Goal: Task Accomplishment & Management: Manage account settings

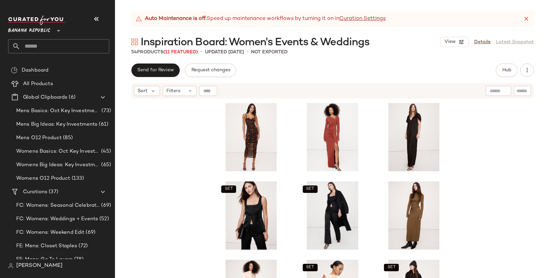
scroll to position [187, 0]
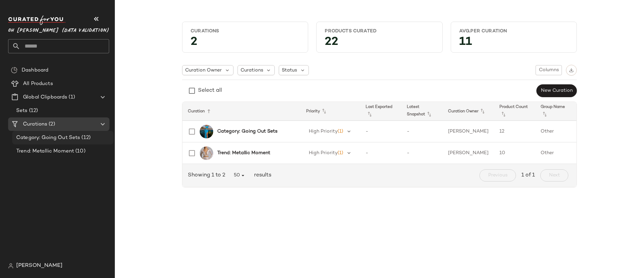
click at [61, 139] on span "Category: Going Out Sets" at bounding box center [48, 138] width 64 height 8
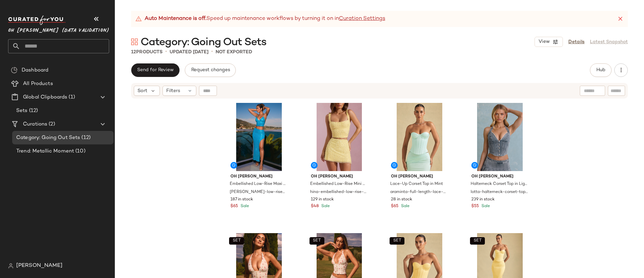
click at [598, 89] on div at bounding box center [592, 91] width 25 height 10
click at [600, 74] on button "Hub" at bounding box center [601, 71] width 22 height 14
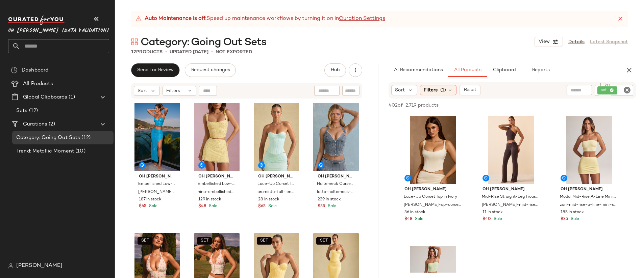
click at [626, 90] on icon "Clear Filter" at bounding box center [627, 90] width 8 height 8
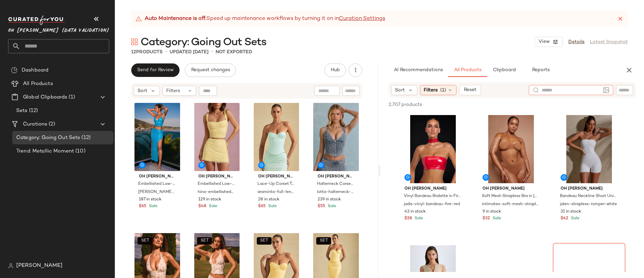
click at [560, 89] on input "text" at bounding box center [571, 90] width 59 height 7
type input "***"
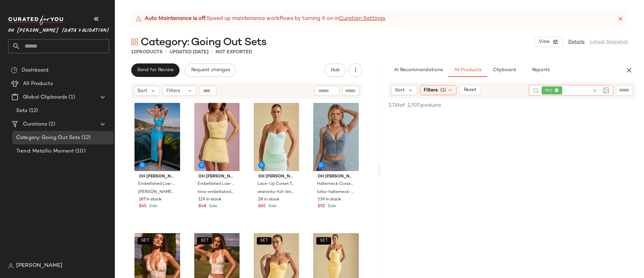
click at [593, 89] on icon at bounding box center [594, 90] width 5 height 5
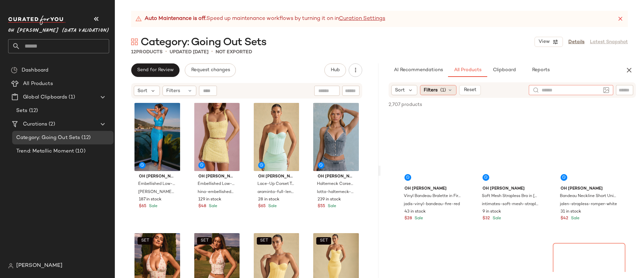
click at [436, 87] on span "Filters" at bounding box center [431, 90] width 14 height 7
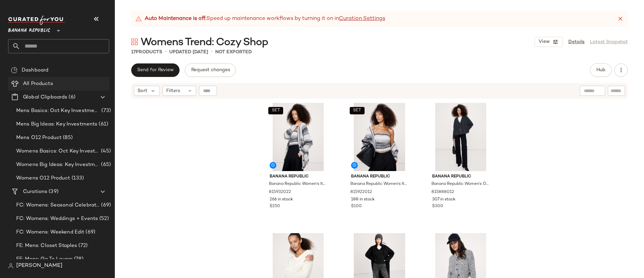
click at [53, 30] on div "Banana Republic **" at bounding box center [30, 26] width 45 height 17
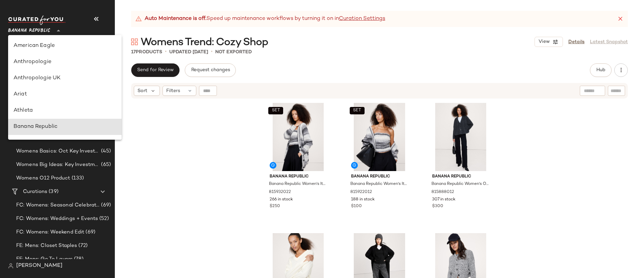
scroll to position [81, 0]
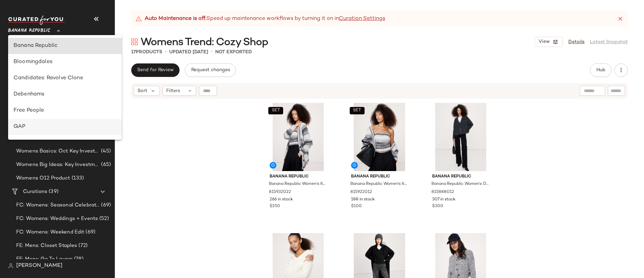
click at [49, 126] on div "GAP" at bounding box center [65, 127] width 103 height 8
type input "**"
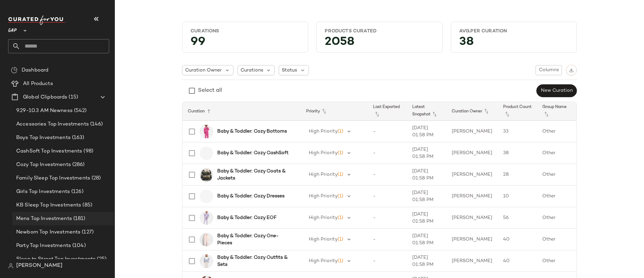
click at [67, 215] on span "Mens Top Investments" at bounding box center [44, 219] width 56 height 8
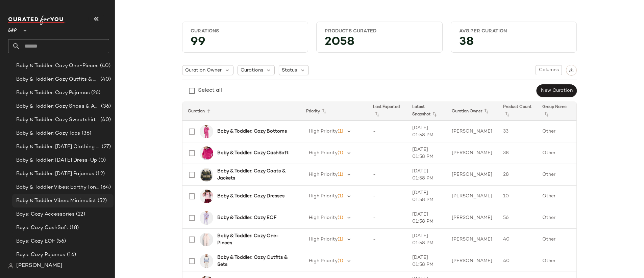
scroll to position [368, 0]
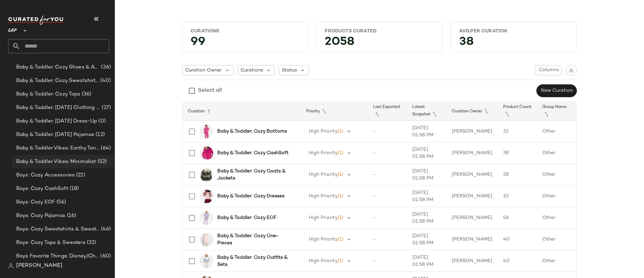
click at [58, 162] on span "Baby & Toddler Vibes: Minimalist" at bounding box center [56, 162] width 80 height 8
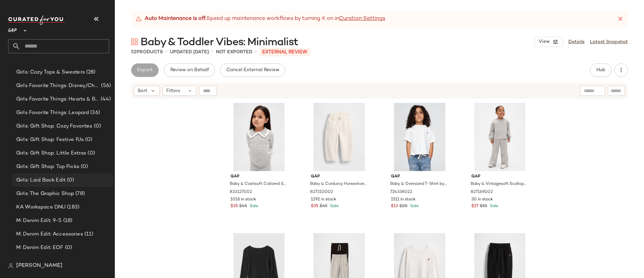
scroll to position [752, 0]
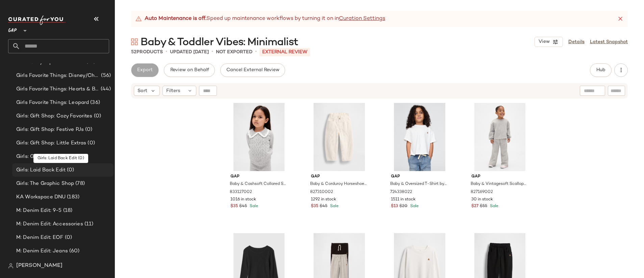
click at [62, 167] on span "Girls: Laid Back Edit" at bounding box center [40, 171] width 49 height 8
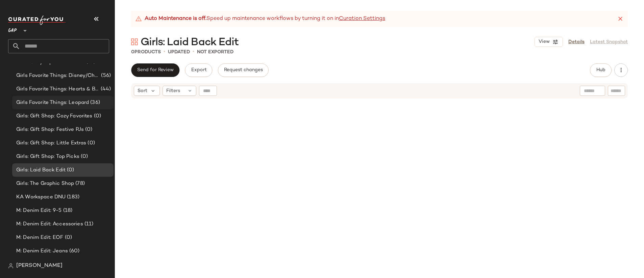
click at [75, 102] on span "Girls Favorite Things: Leopard" at bounding box center [52, 103] width 73 height 8
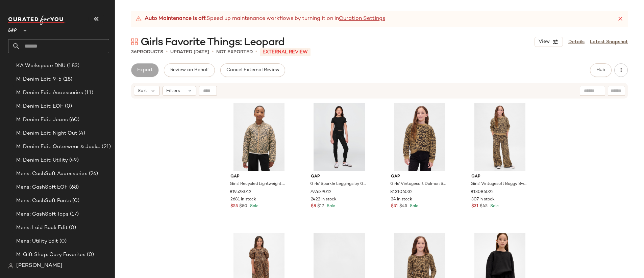
scroll to position [1017, 0]
click at [72, 212] on span "(60)" at bounding box center [71, 216] width 12 height 8
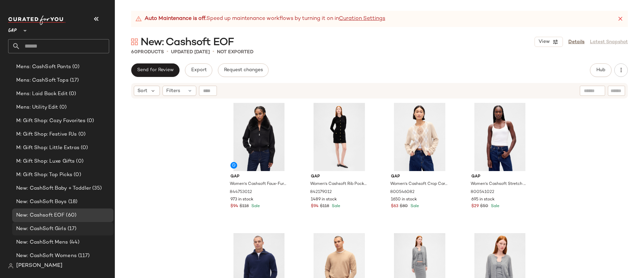
click at [80, 227] on div "New: CashSoft Girls (17)" at bounding box center [62, 229] width 97 height 8
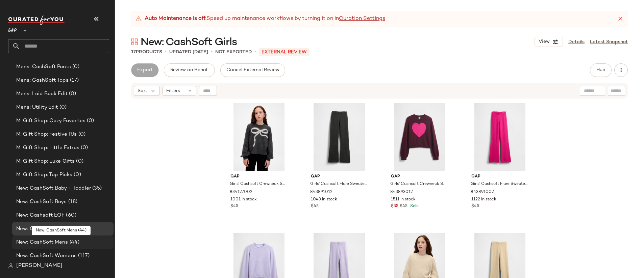
click at [81, 238] on div "New: CashSoft Mens (44)" at bounding box center [62, 243] width 101 height 14
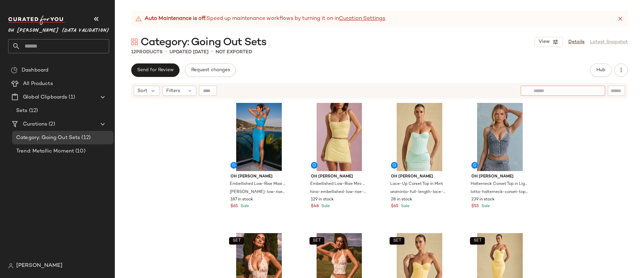
click at [591, 92] on input "text" at bounding box center [563, 91] width 59 height 7
click at [602, 67] on button "Hub" at bounding box center [601, 71] width 22 height 14
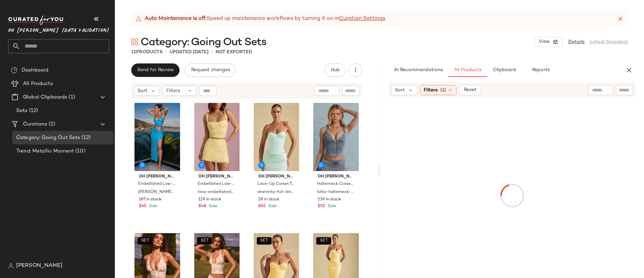
click at [593, 88] on input "text" at bounding box center [600, 90] width 17 height 7
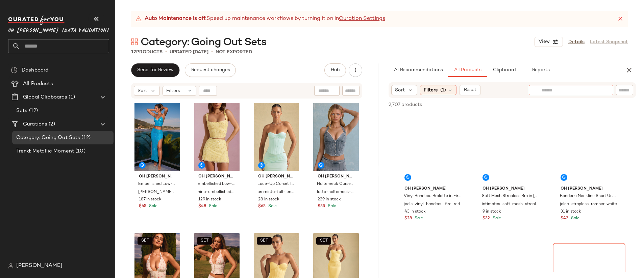
click at [595, 90] on input "text" at bounding box center [571, 90] width 59 height 7
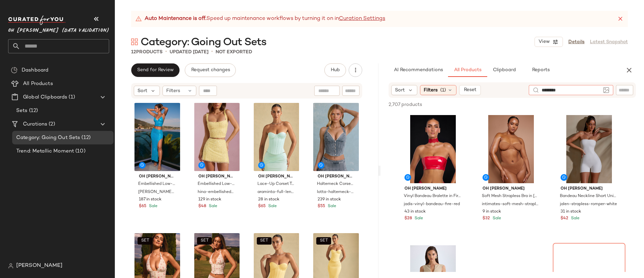
type input "*********"
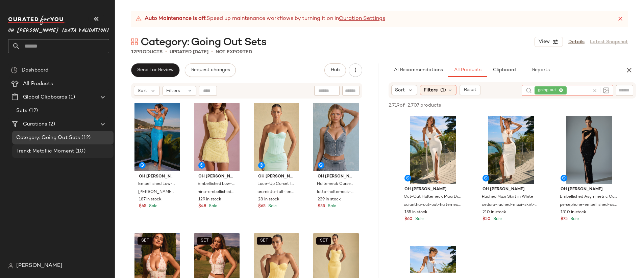
click at [100, 151] on div "Trend: Metallic Moment (10)" at bounding box center [62, 152] width 97 height 8
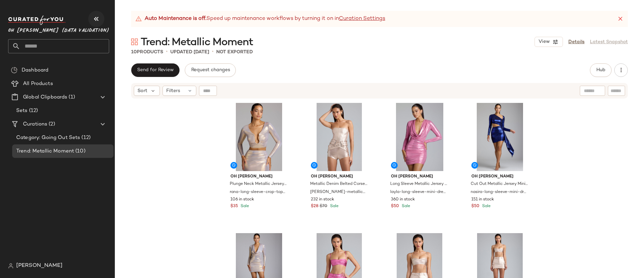
click at [95, 17] on icon "button" at bounding box center [96, 19] width 8 height 8
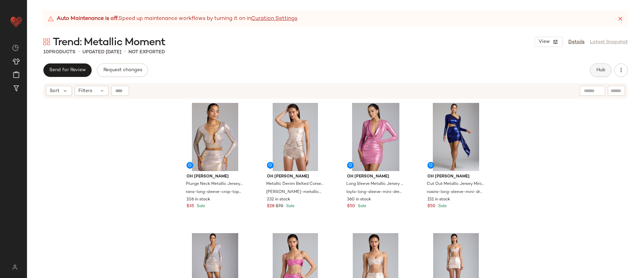
click at [599, 66] on button "Hub" at bounding box center [601, 71] width 22 height 14
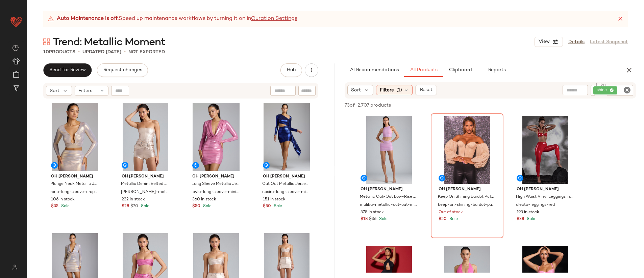
click at [629, 91] on icon "Clear Filter" at bounding box center [627, 90] width 8 height 8
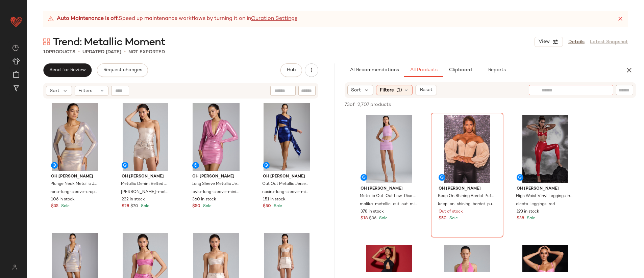
drag, startPoint x: 561, startPoint y: 89, endPoint x: 569, endPoint y: 93, distance: 8.5
click at [561, 89] on input "text" at bounding box center [571, 90] width 59 height 7
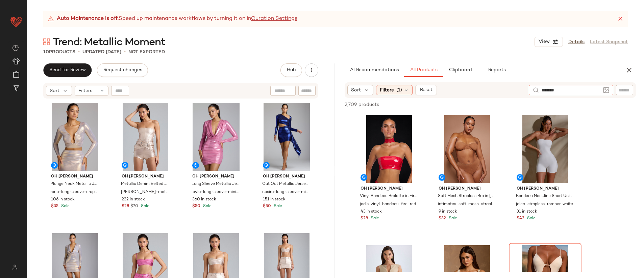
type input "********"
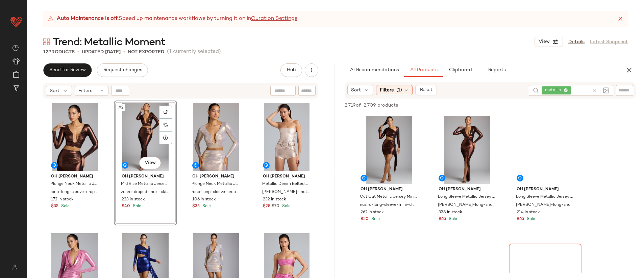
click at [107, 104] on div "Oh Polly Plunge Neck Metallic Jersey Crop Top in Copper Bronze rana-long-sleeve…" at bounding box center [180, 198] width 275 height 195
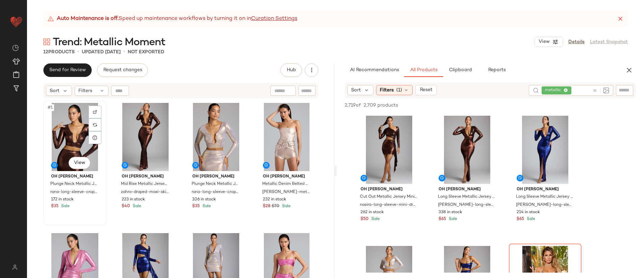
click at [73, 126] on div "#1 View" at bounding box center [75, 137] width 58 height 68
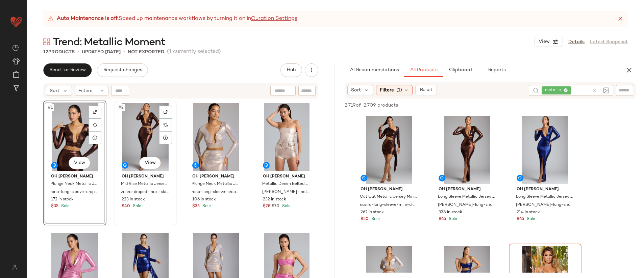
click at [143, 121] on div "#2 View" at bounding box center [145, 137] width 58 height 68
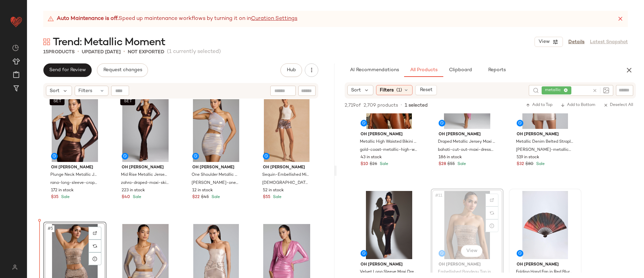
scroll to position [9, 0]
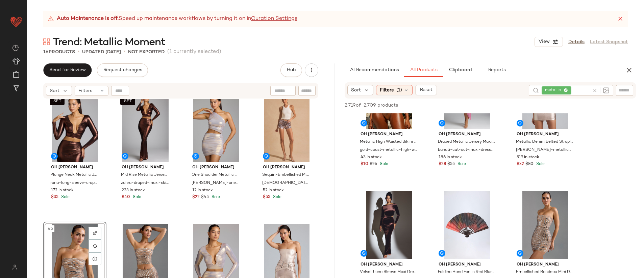
click at [113, 219] on div "SET Oh Polly Plunge Neck Metallic Jersey Crop Top in Copper Bronze rana-long-sl…" at bounding box center [180, 189] width 275 height 195
click at [79, 243] on div "#5 View" at bounding box center [75, 258] width 58 height 68
click at [153, 237] on div "#6 View" at bounding box center [145, 258] width 58 height 68
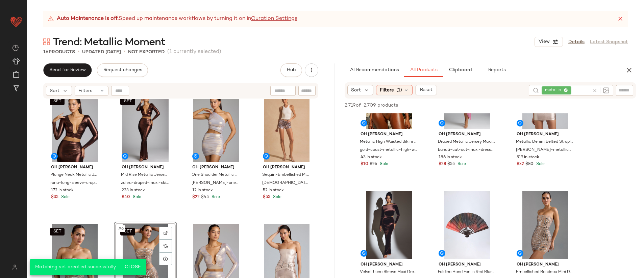
click at [180, 196] on div "SET Oh Polly Plunge Neck Metallic Jersey Crop Top in Copper Bronze rana-long-sl…" at bounding box center [180, 189] width 275 height 195
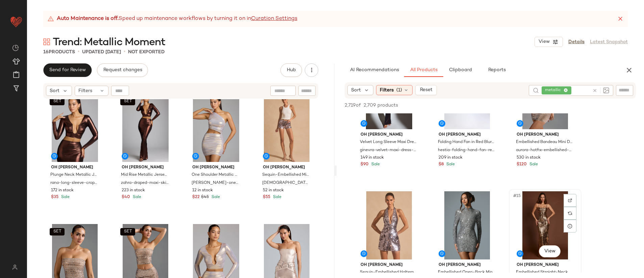
scroll to position [451, 0]
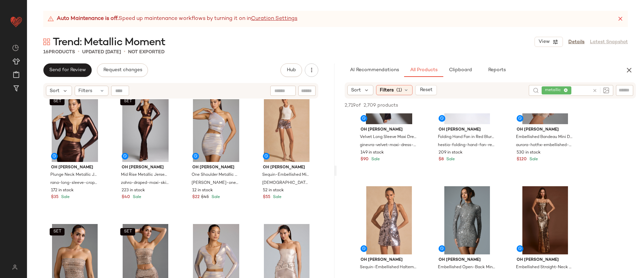
click at [595, 92] on icon at bounding box center [594, 90] width 5 height 5
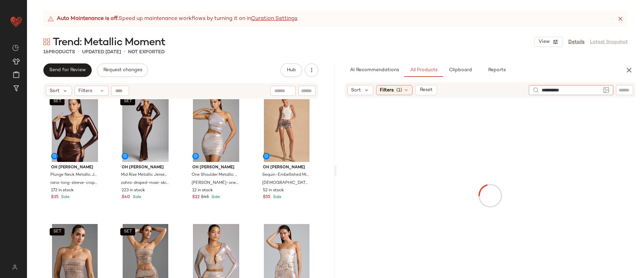
type input "**********"
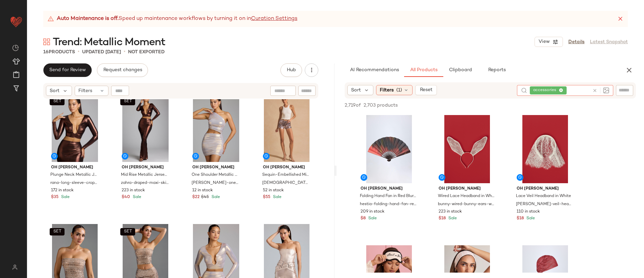
scroll to position [624, 0]
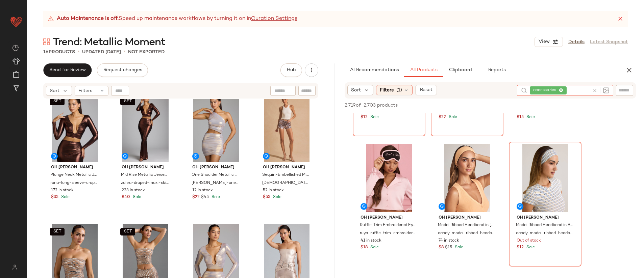
click at [594, 90] on icon at bounding box center [594, 90] width 5 height 5
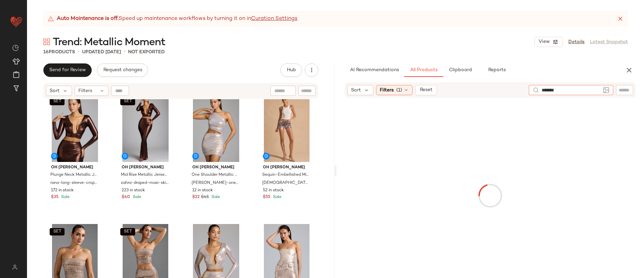
type input "********"
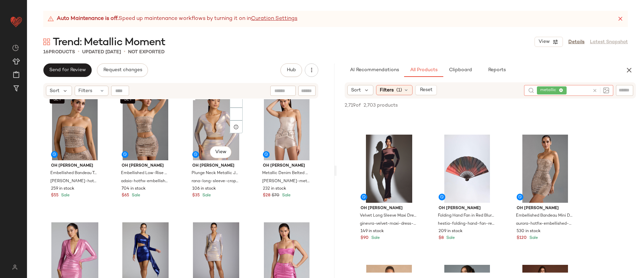
scroll to position [201, 0]
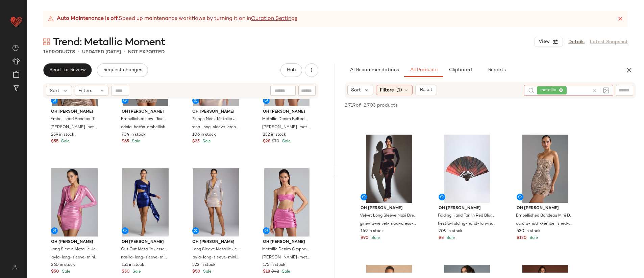
click at [595, 92] on icon at bounding box center [594, 90] width 5 height 5
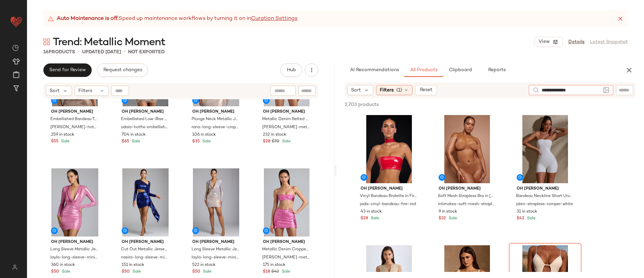
type input "**********"
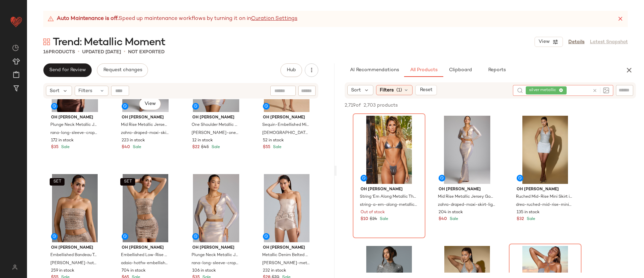
scroll to position [60, 0]
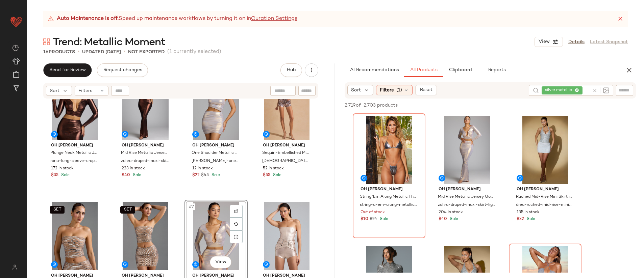
scroll to position [11, 0]
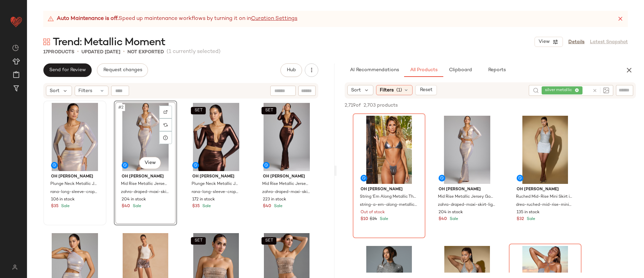
click at [69, 136] on div at bounding box center [75, 137] width 58 height 68
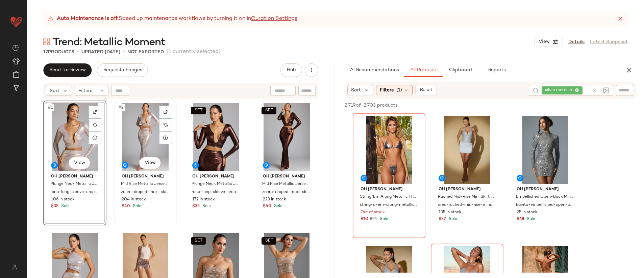
click at [118, 128] on div "#2 View" at bounding box center [145, 137] width 58 height 68
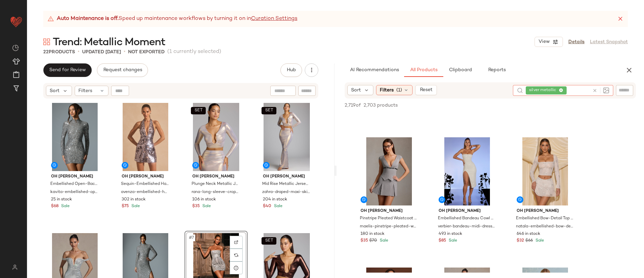
click at [594, 92] on icon at bounding box center [594, 90] width 5 height 5
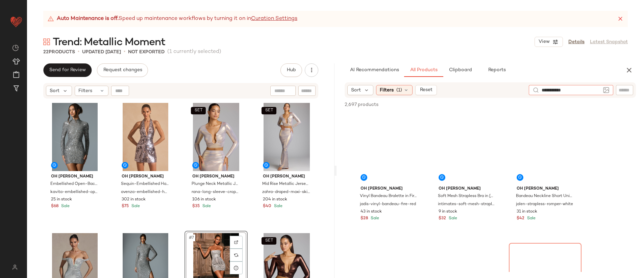
type input "**********"
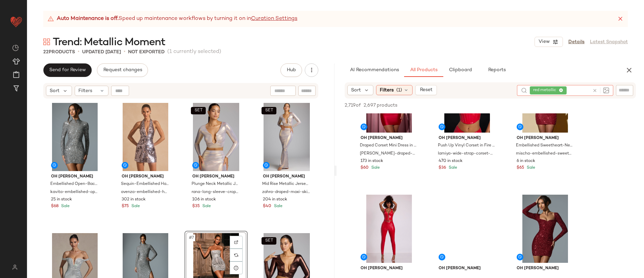
scroll to position [1411, 0]
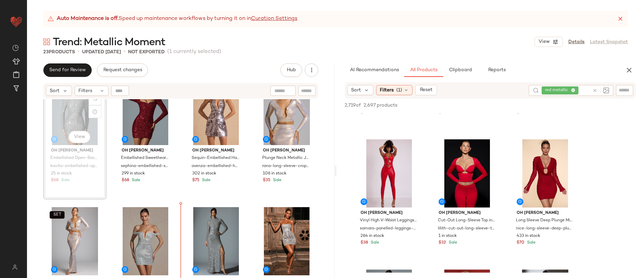
scroll to position [32, 0]
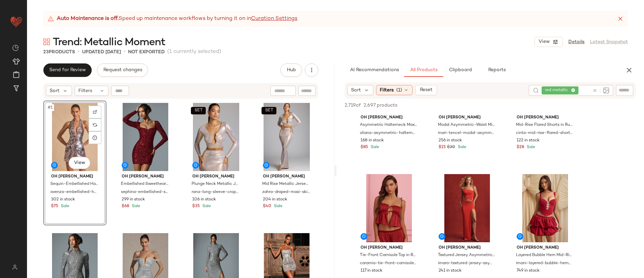
scroll to position [2152, 0]
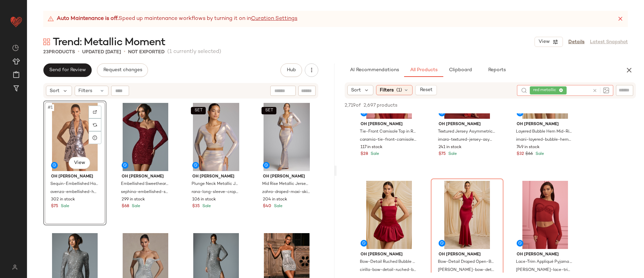
click at [595, 90] on icon at bounding box center [594, 90] width 5 height 5
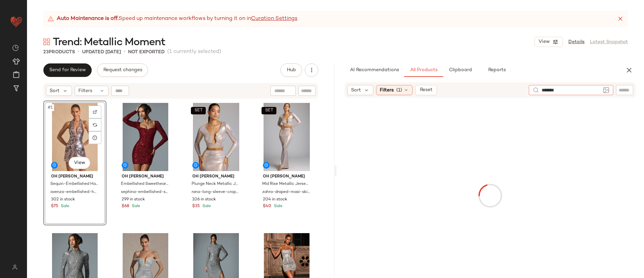
type input "********"
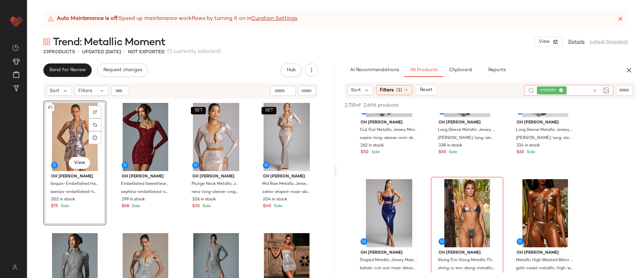
scroll to position [97, 0]
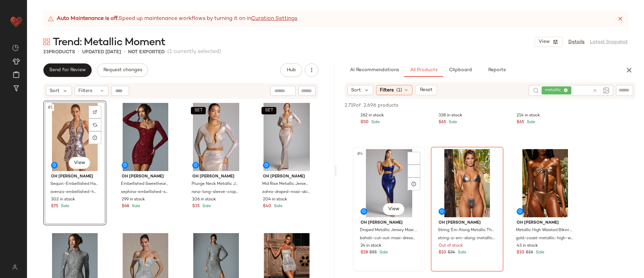
click at [395, 187] on div "#4 View" at bounding box center [389, 183] width 68 height 68
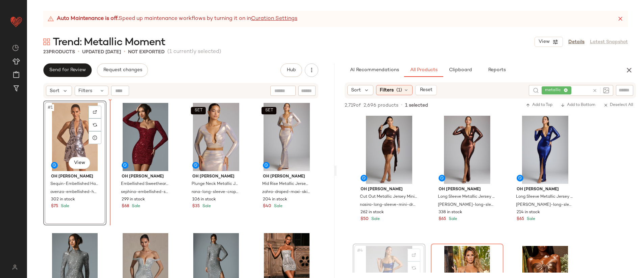
scroll to position [98, 0]
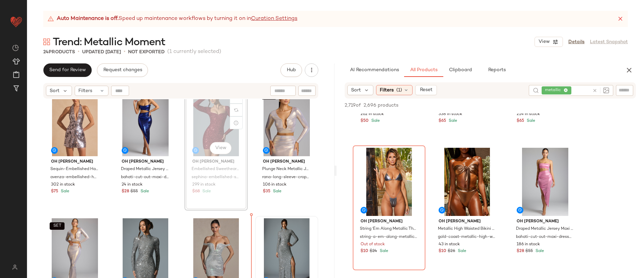
scroll to position [20, 0]
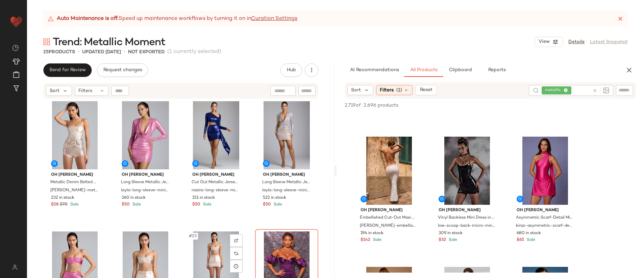
scroll to position [667, 0]
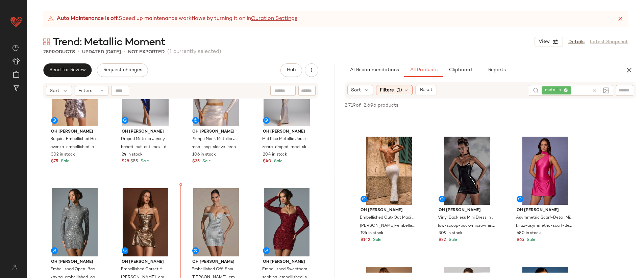
scroll to position [45, 0]
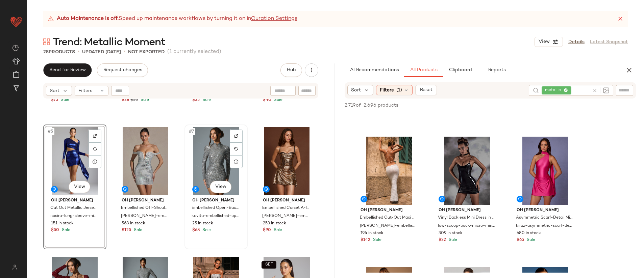
scroll to position [156, 0]
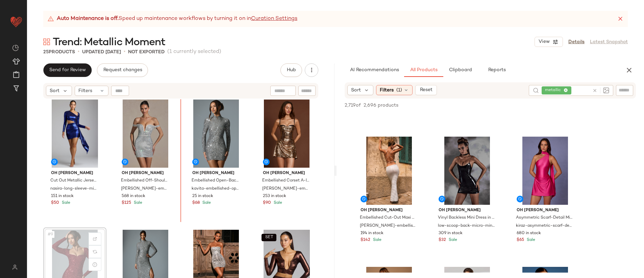
scroll to position [127, 0]
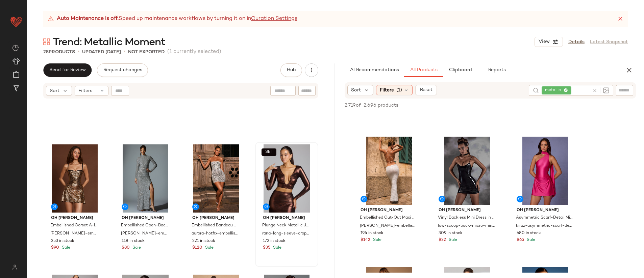
scroll to position [404, 0]
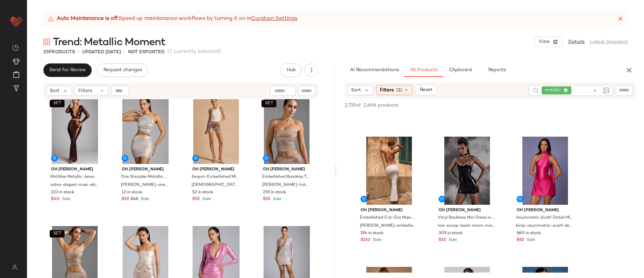
drag, startPoint x: 55, startPoint y: 239, endPoint x: 146, endPoint y: 4, distance: 251.4
click at [87, 136] on span "Create New Curation" at bounding box center [89, 136] width 55 height 6
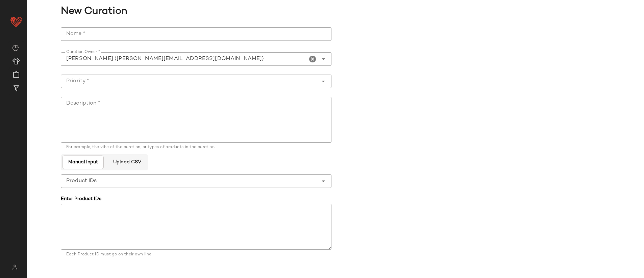
click at [146, 28] on input "Name *" at bounding box center [196, 34] width 271 height 14
type input "**********"
click at [146, 85] on input "Priority *" at bounding box center [189, 81] width 257 height 8
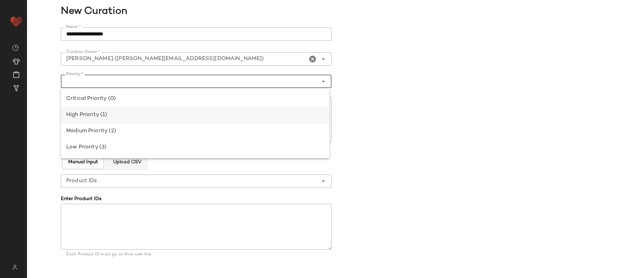
click at [150, 111] on div "High Priority (1)" at bounding box center [195, 115] width 269 height 16
type input "**********"
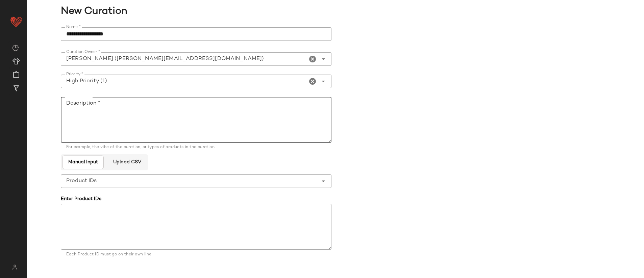
click at [149, 119] on textarea "Description *" at bounding box center [196, 120] width 271 height 46
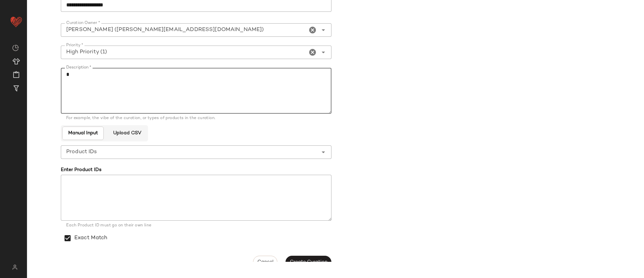
scroll to position [40, 0]
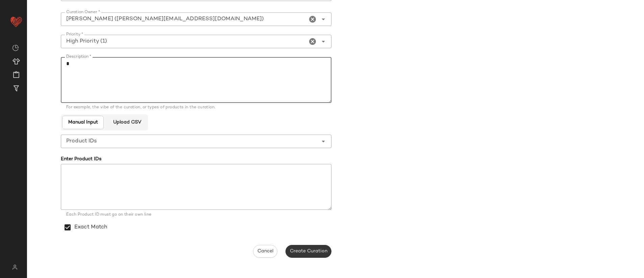
click at [313, 252] on span "Create Curation" at bounding box center [309, 251] width 38 height 5
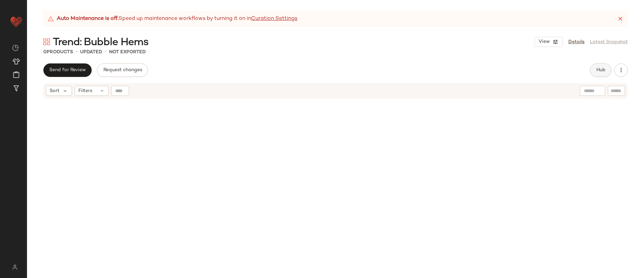
click at [606, 68] on button "Hub" at bounding box center [601, 71] width 22 height 14
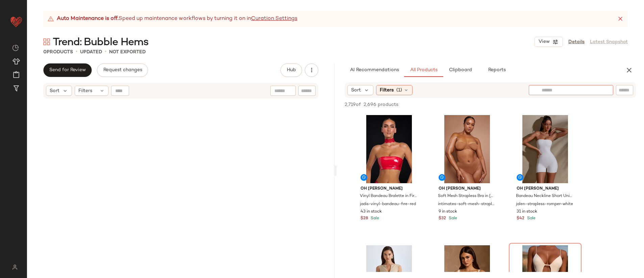
click at [606, 90] on div at bounding box center [571, 90] width 84 height 10
type input "**********"
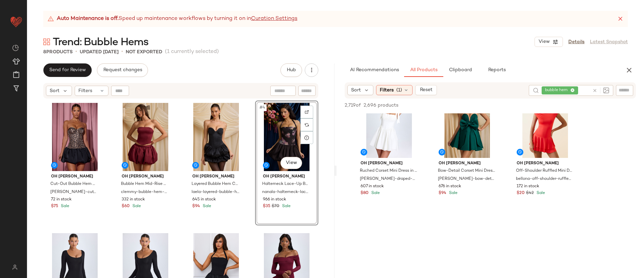
scroll to position [3597, 0]
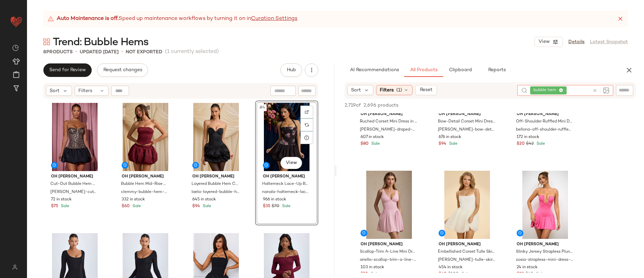
click at [594, 89] on icon at bounding box center [594, 90] width 5 height 5
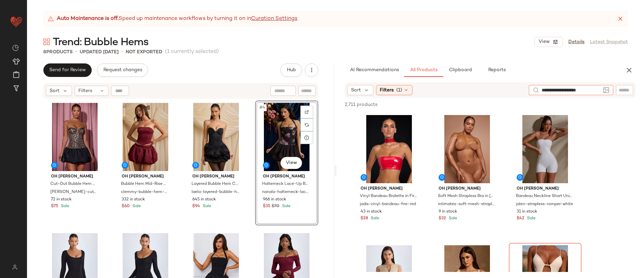
type input "**********"
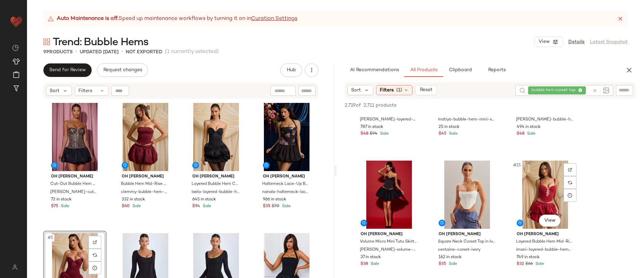
scroll to position [508, 0]
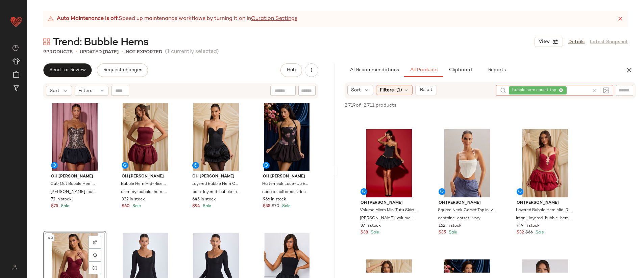
click at [595, 91] on icon at bounding box center [594, 90] width 5 height 5
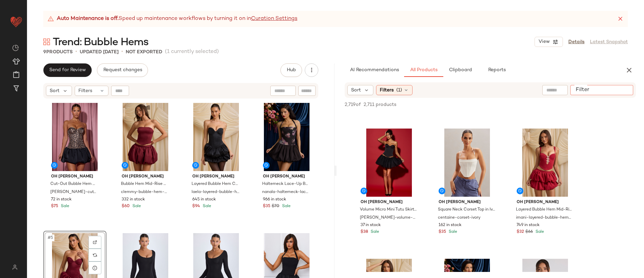
click at [622, 89] on input "Filter" at bounding box center [601, 90] width 57 height 7
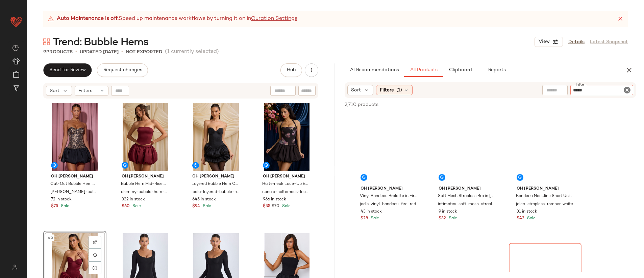
type input "******"
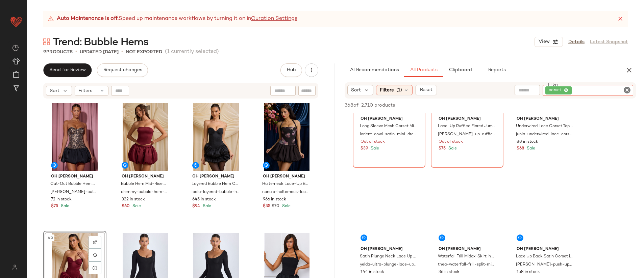
scroll to position [2681, 0]
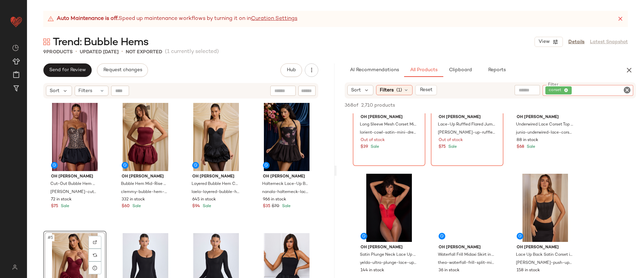
click at [626, 89] on icon "Clear Filter" at bounding box center [627, 90] width 8 height 8
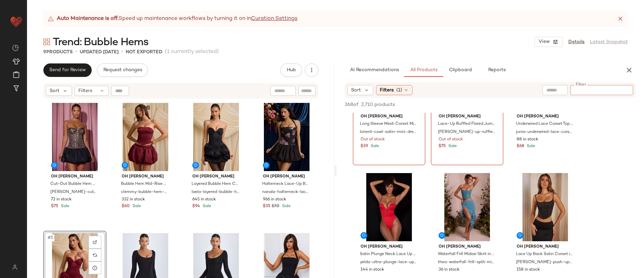
click at [560, 90] on input "text" at bounding box center [554, 90] width 17 height 7
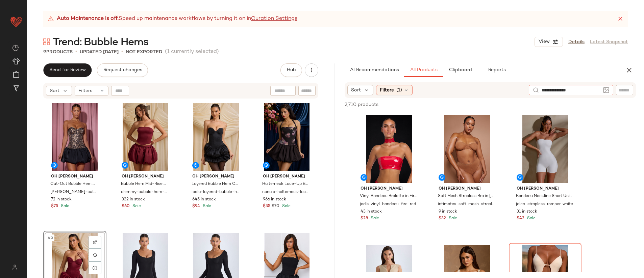
type input "**********"
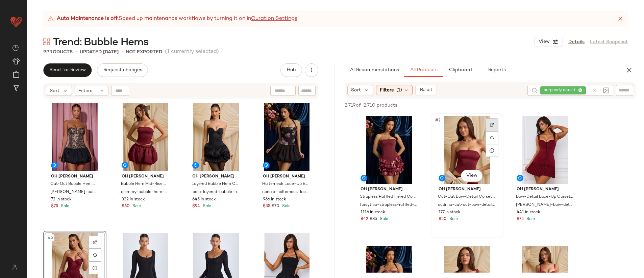
click at [492, 125] on img at bounding box center [492, 125] width 4 height 4
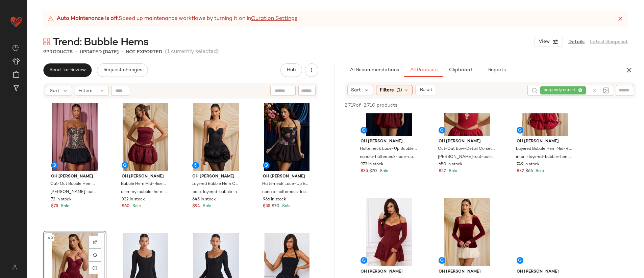
scroll to position [139, 0]
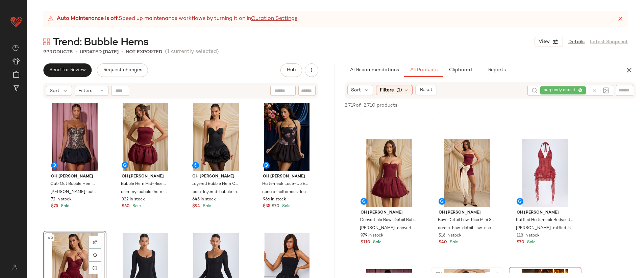
scroll to position [368, 0]
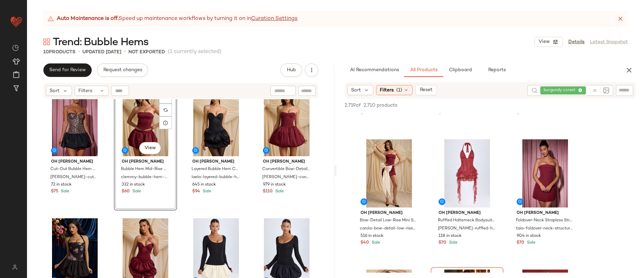
scroll to position [15, 0]
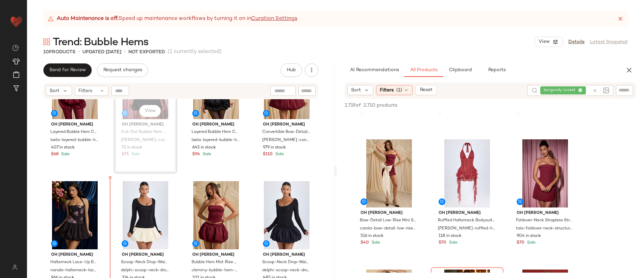
scroll to position [61, 0]
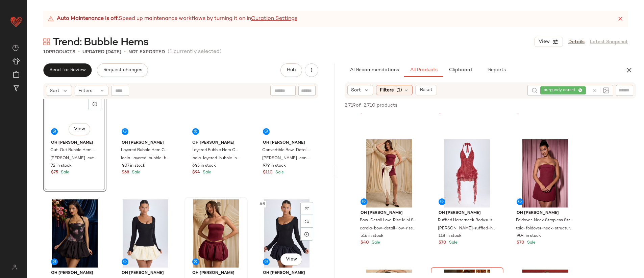
scroll to position [34, 0]
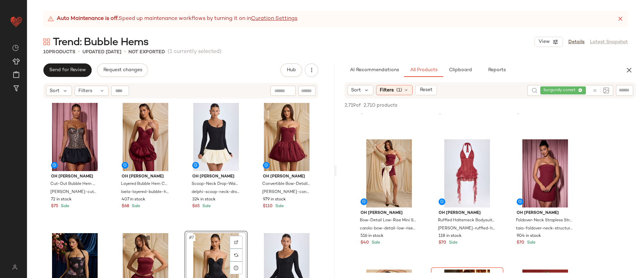
click at [595, 91] on icon at bounding box center [594, 90] width 5 height 5
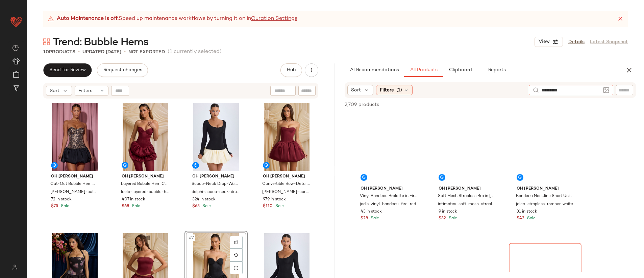
type input "**********"
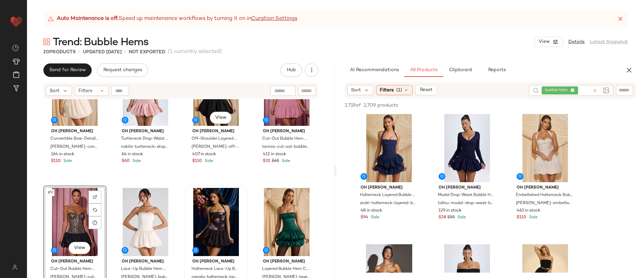
scroll to position [228, 0]
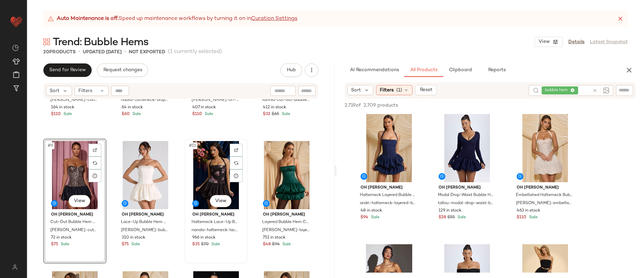
click at [213, 184] on div "#11 View" at bounding box center [216, 175] width 58 height 68
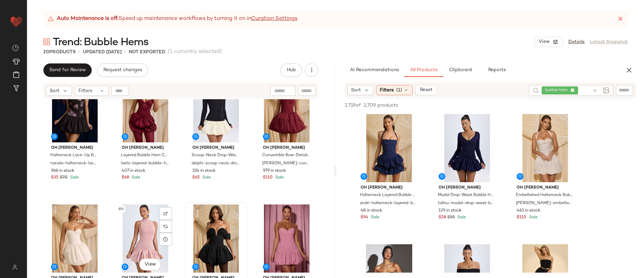
scroll to position [36, 0]
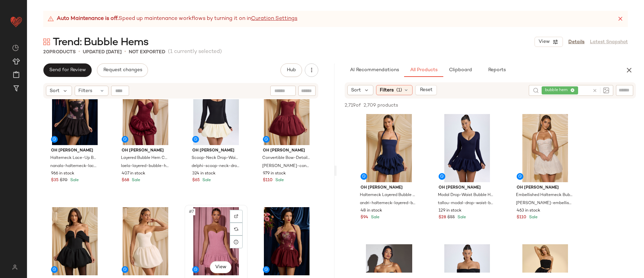
scroll to position [19, 0]
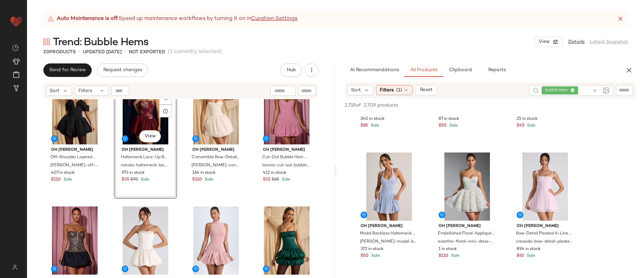
scroll to position [2162, 0]
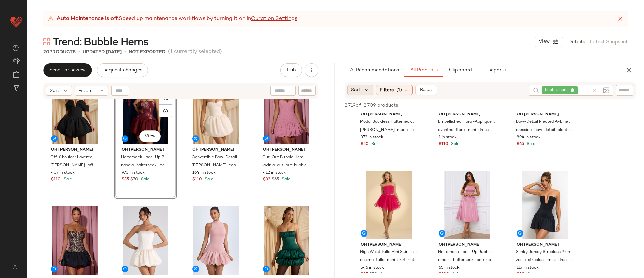
click at [366, 92] on icon at bounding box center [367, 90] width 6 height 6
click at [371, 108] on span "Newest" at bounding box center [373, 108] width 18 height 7
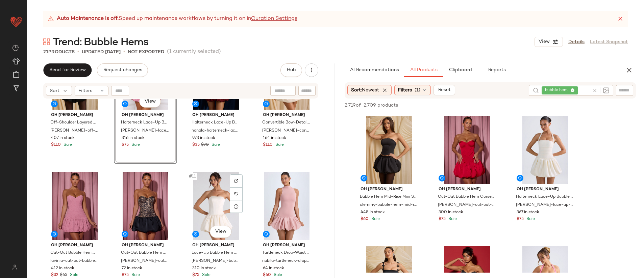
scroll to position [202, 0]
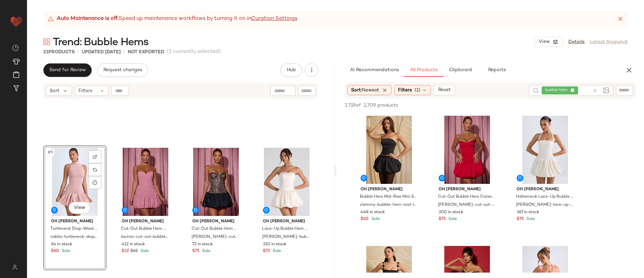
scroll to position [292, 0]
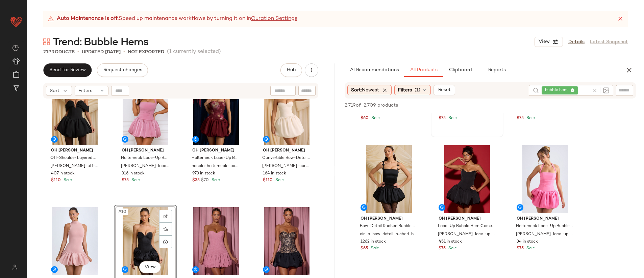
scroll to position [261, 0]
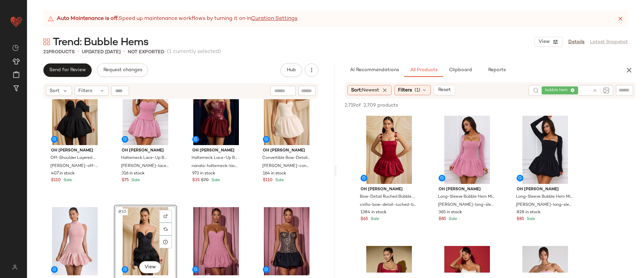
drag, startPoint x: 200, startPoint y: 221, endPoint x: 173, endPoint y: 3, distance: 220.1
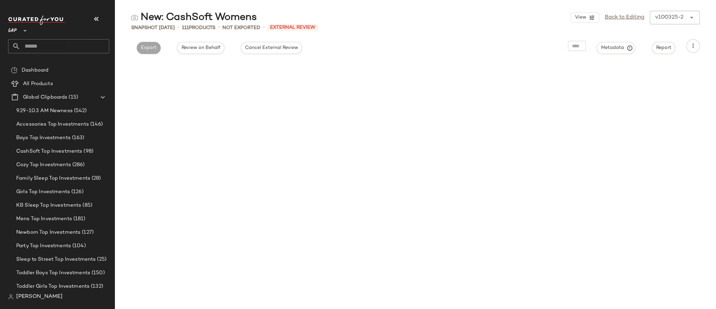
scroll to position [3405, 0]
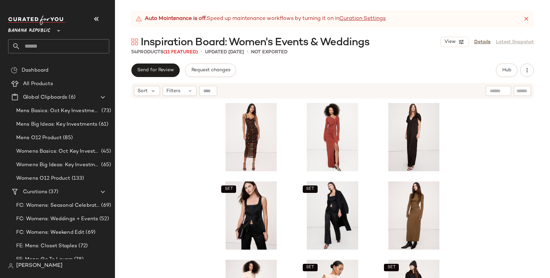
scroll to position [187, 0]
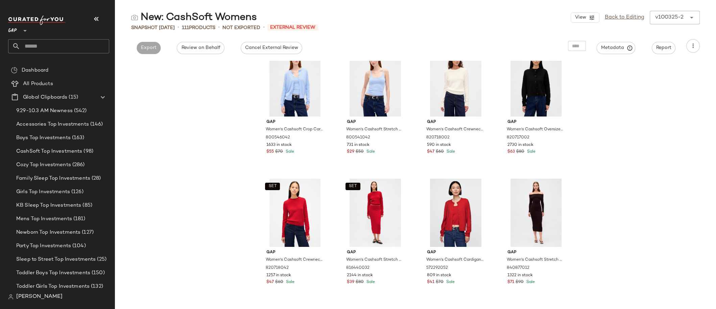
scroll to position [1848, 0]
click at [637, 16] on link "Back to Editing" at bounding box center [625, 18] width 40 height 8
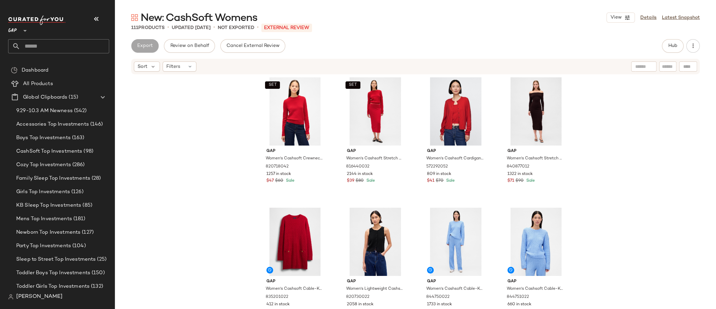
scroll to position [1988, 0]
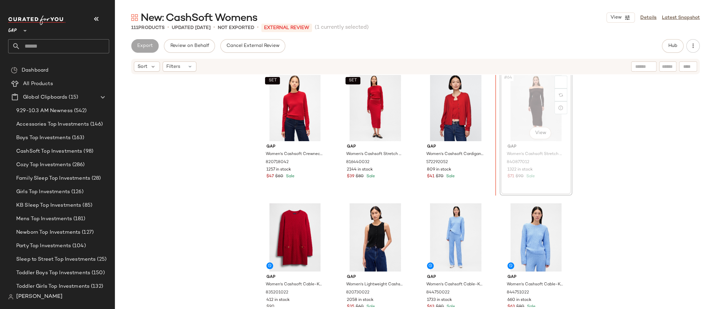
scroll to position [1953, 0]
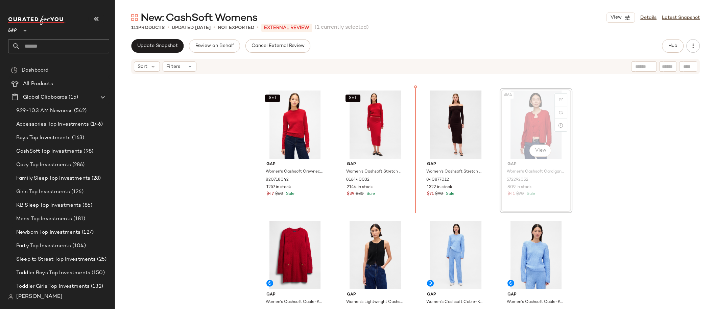
scroll to position [1949, 0]
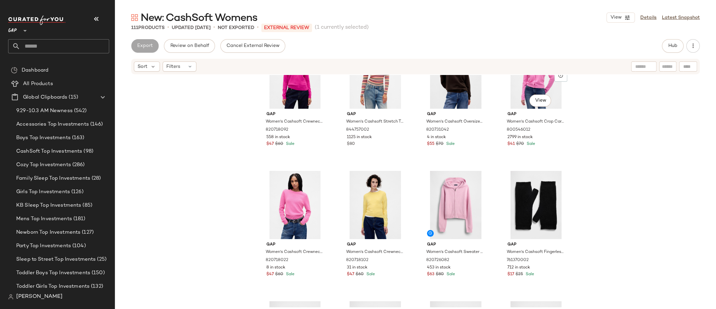
scroll to position [2418, 0]
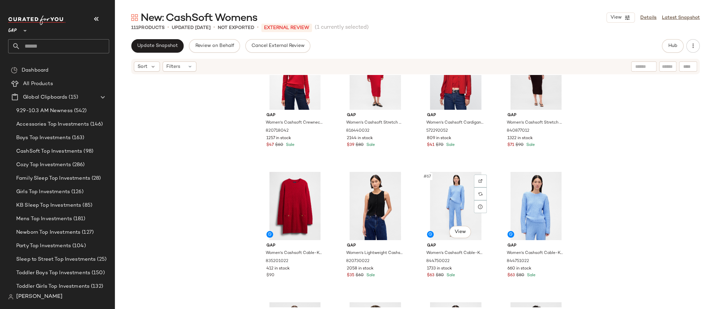
scroll to position [1960, 0]
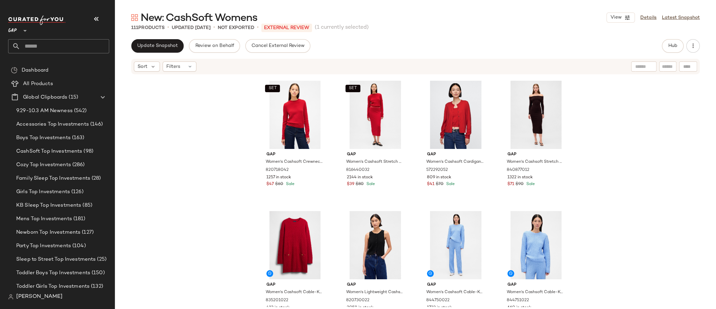
drag, startPoint x: 369, startPoint y: 175, endPoint x: 189, endPoint y: 0, distance: 251.4
click at [682, 16] on link "Latest Snapshot" at bounding box center [681, 17] width 38 height 7
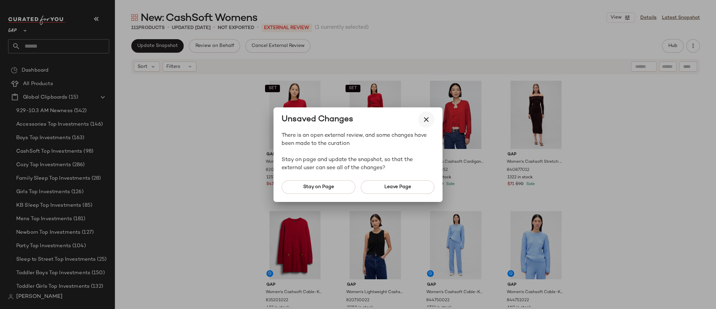
click at [425, 121] on icon "button" at bounding box center [426, 120] width 8 height 8
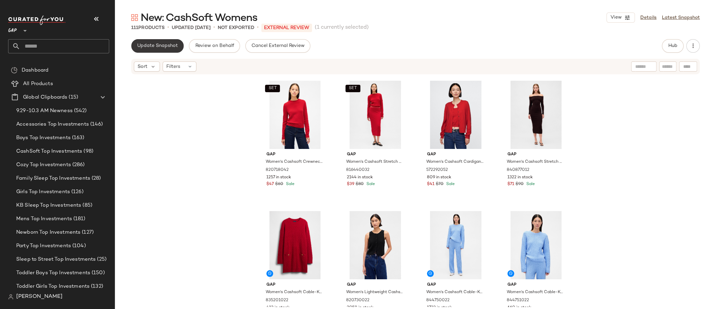
click at [165, 46] on span "Update Snapshot" at bounding box center [157, 45] width 41 height 5
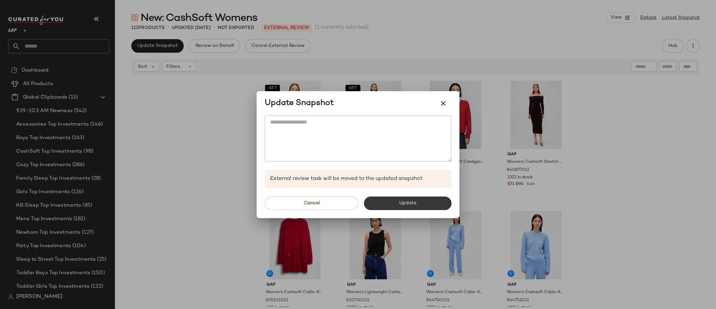
click at [388, 204] on button "Update" at bounding box center [408, 204] width 88 height 14
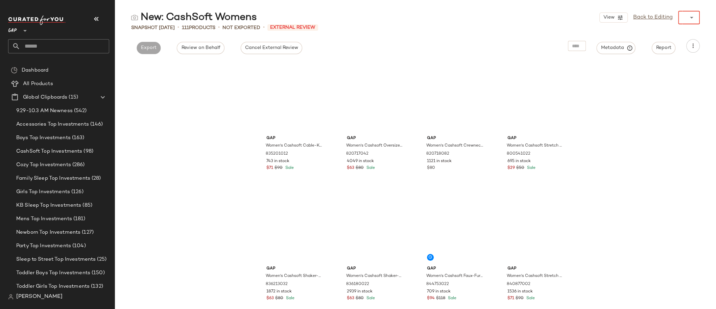
click at [683, 17] on div "******" at bounding box center [682, 18] width 8 height 14
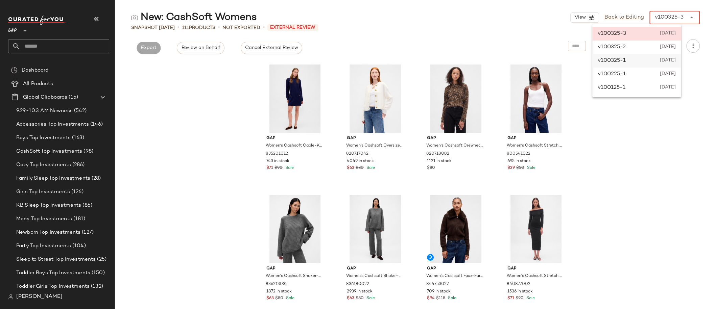
click at [676, 59] on span "[DATE]" at bounding box center [667, 61] width 16 height 8
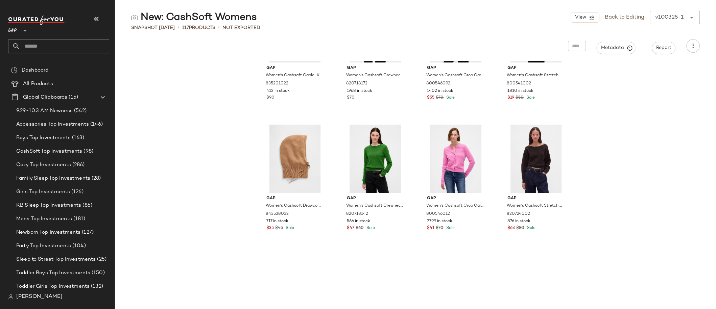
scroll to position [2868, 0]
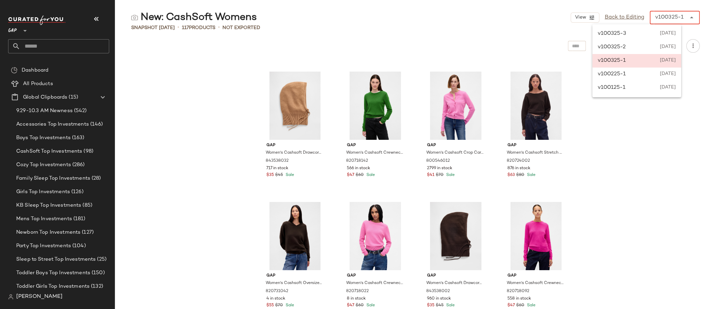
click at [678, 19] on div "v100325-1" at bounding box center [669, 18] width 28 height 8
click at [676, 36] on span "[DATE]" at bounding box center [668, 34] width 16 height 8
type input "******"
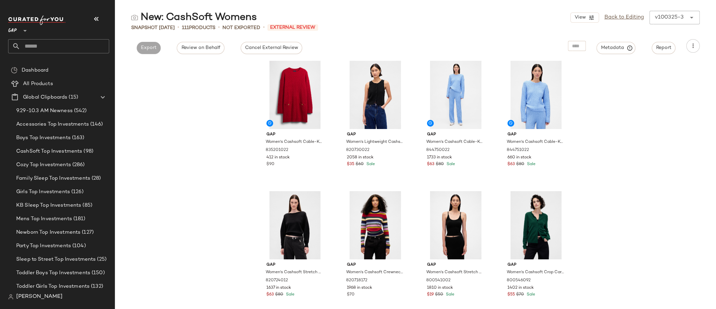
scroll to position [1973, 0]
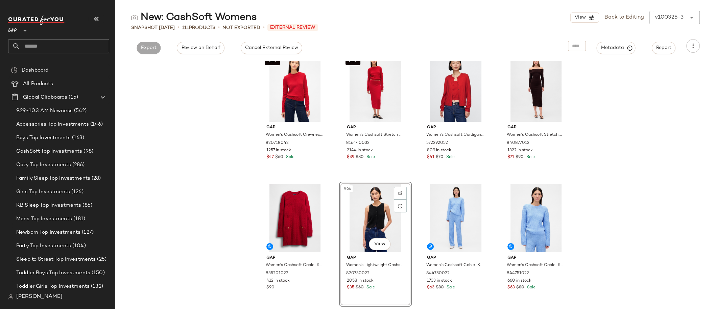
drag, startPoint x: 374, startPoint y: 217, endPoint x: 115, endPoint y: 1, distance: 337.6
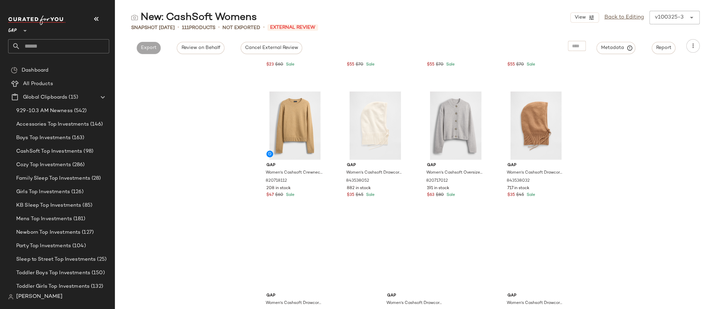
scroll to position [3405, 0]
